Goal: Information Seeking & Learning: Check status

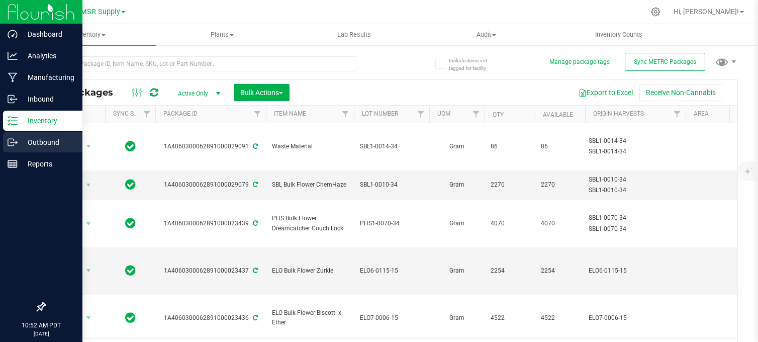
click at [17, 142] on icon at bounding box center [13, 142] width 10 height 10
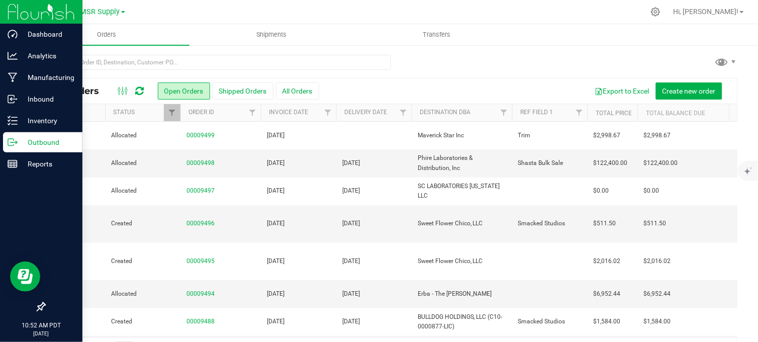
click at [439, 63] on div at bounding box center [390, 66] width 693 height 23
drag, startPoint x: 468, startPoint y: 57, endPoint x: 447, endPoint y: 4, distance: 57.3
click at [466, 55] on div at bounding box center [390, 66] width 693 height 23
click at [446, 57] on div at bounding box center [390, 66] width 693 height 23
click at [416, 59] on div at bounding box center [390, 66] width 693 height 23
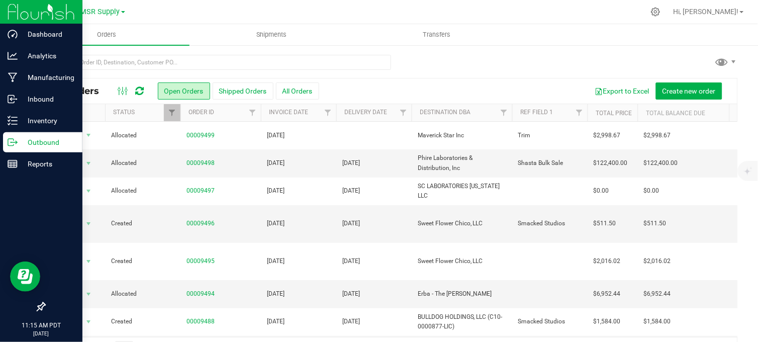
click at [429, 62] on div at bounding box center [390, 66] width 693 height 23
click at [407, 63] on div at bounding box center [390, 66] width 693 height 23
click at [527, 65] on div at bounding box center [390, 66] width 693 height 23
click at [420, 71] on div at bounding box center [390, 66] width 693 height 23
click at [410, 64] on div at bounding box center [390, 66] width 693 height 23
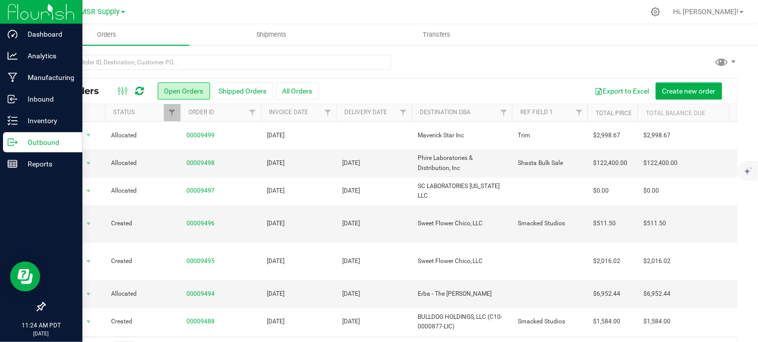
click at [433, 63] on div at bounding box center [390, 66] width 693 height 23
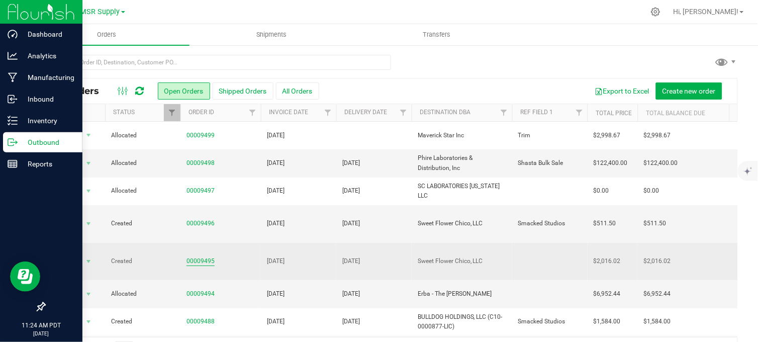
click at [192, 256] on link "00009495" at bounding box center [200, 261] width 28 height 10
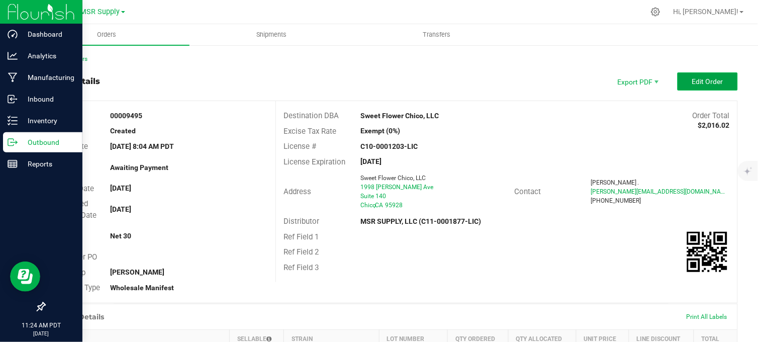
click at [696, 84] on span "Edit Order" at bounding box center [707, 81] width 31 height 8
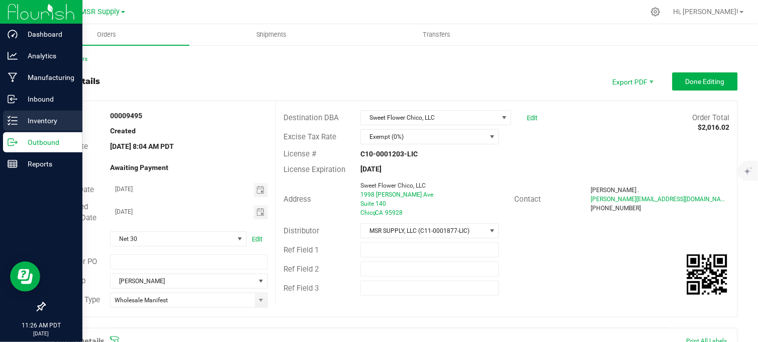
click at [14, 119] on icon at bounding box center [13, 121] width 10 height 10
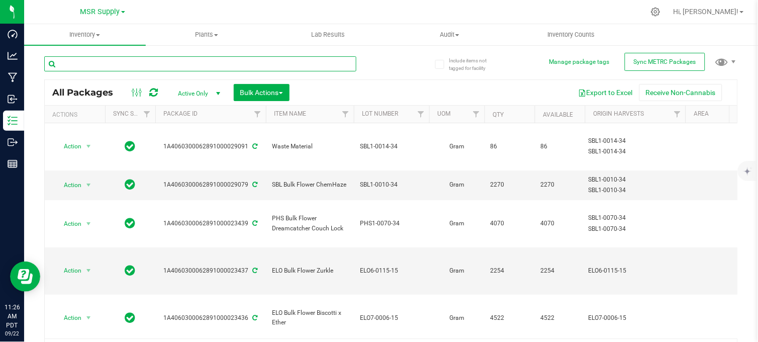
click at [135, 62] on input "text" at bounding box center [200, 63] width 312 height 15
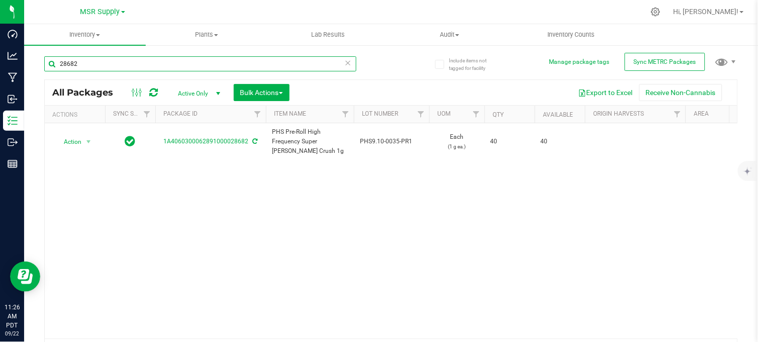
scroll to position [0, 127]
click at [259, 63] on input "28682" at bounding box center [200, 63] width 312 height 15
click at [320, 63] on input "28884" at bounding box center [200, 63] width 312 height 15
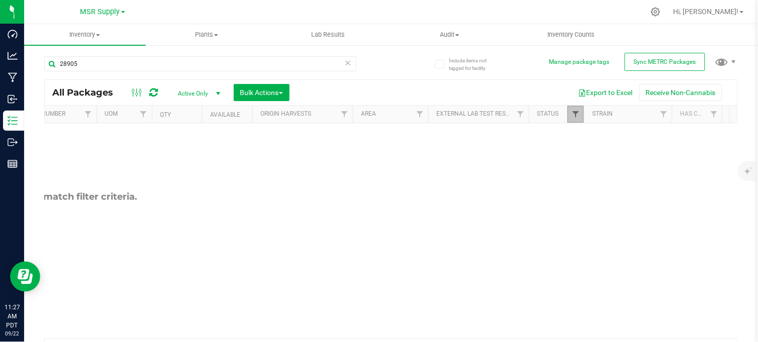
click at [573, 116] on span "Filter" at bounding box center [575, 114] width 8 height 8
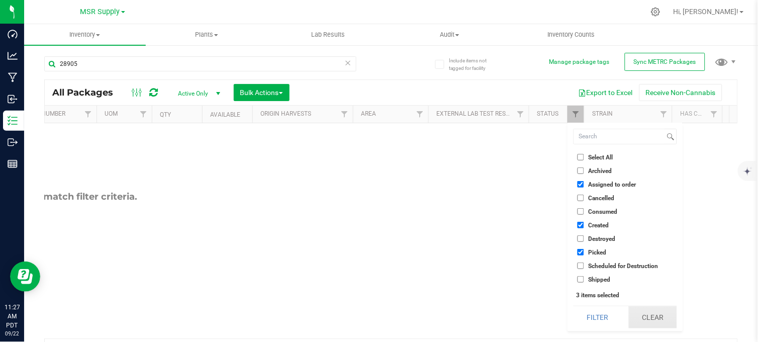
click at [650, 321] on button "Clear" at bounding box center [652, 317] width 48 height 22
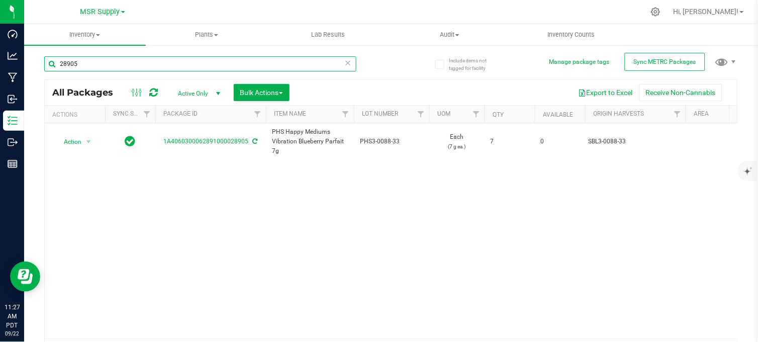
click at [105, 64] on input "28905" at bounding box center [200, 63] width 312 height 15
click at [203, 63] on input "28671" at bounding box center [200, 63] width 312 height 15
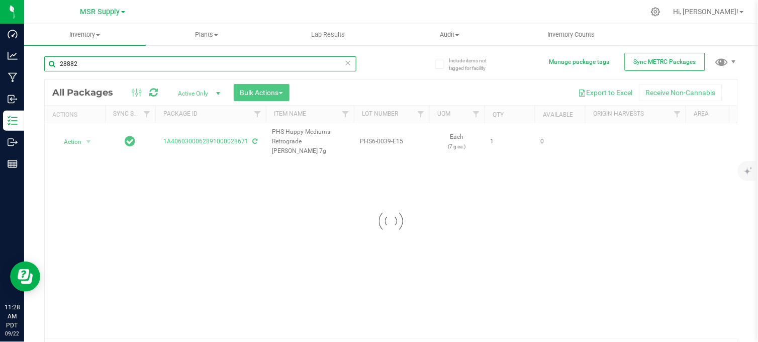
type input "28882"
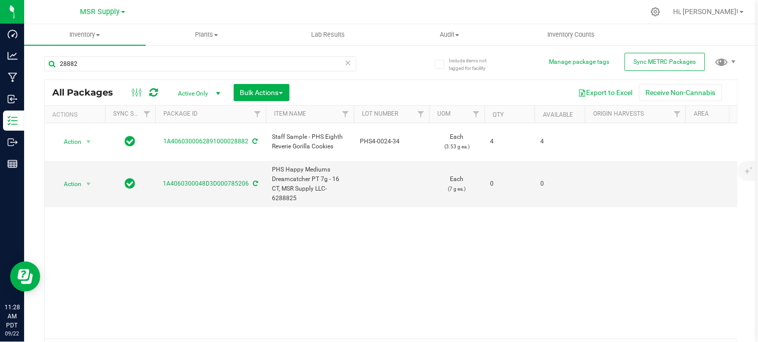
click at [480, 254] on div "Action Action Adjust qty Create package Edit attributes Global inventory Locate…" at bounding box center [391, 230] width 692 height 215
click at [389, 221] on div "Action Action Adjust qty Create package Edit attributes Global inventory Locate…" at bounding box center [391, 230] width 692 height 215
click at [394, 59] on div "28882 All Packages Active Only Active Only Lab Samples Locked All External Inte…" at bounding box center [390, 205] width 693 height 316
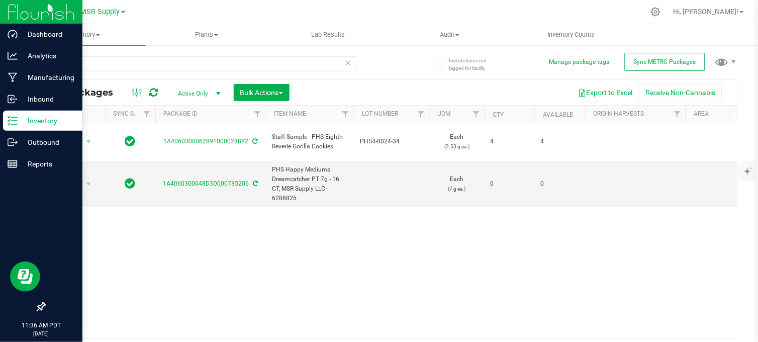
click at [16, 12] on img at bounding box center [41, 12] width 67 height 24
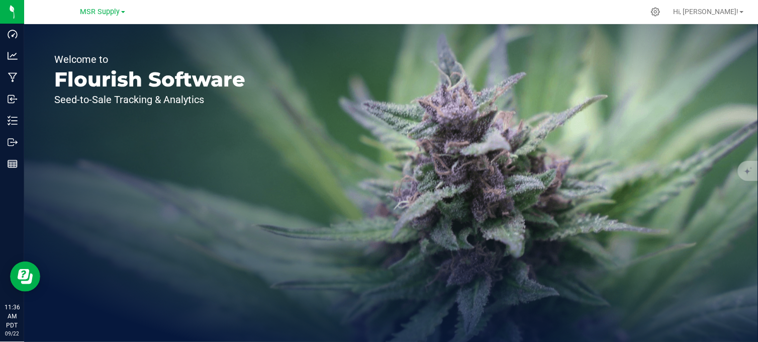
click at [292, 12] on div at bounding box center [412, 12] width 464 height 20
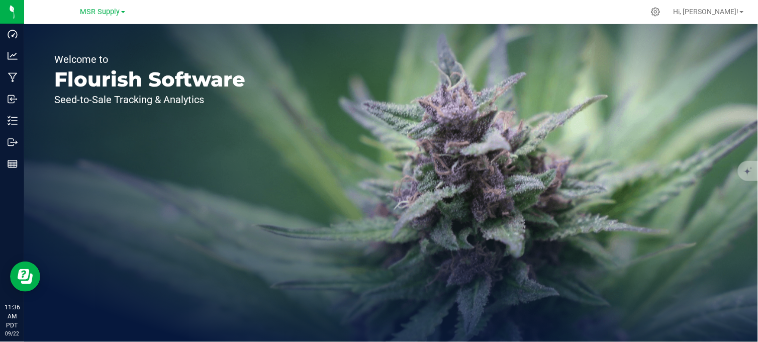
click at [301, 12] on div at bounding box center [412, 12] width 464 height 20
click at [379, 69] on div "Welcome to Flourish Software Seed-to-Sale Tracking & Analytics" at bounding box center [390, 182] width 733 height 317
